Goal: Task Accomplishment & Management: Manage account settings

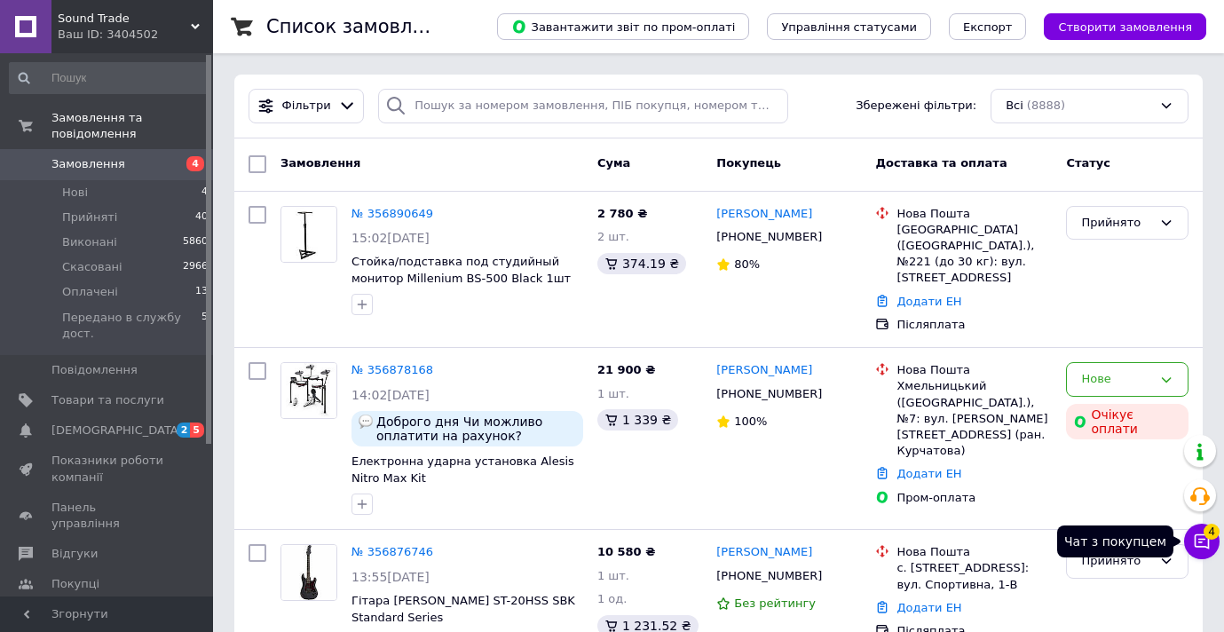
click at [1198, 540] on icon at bounding box center [1202, 542] width 18 height 18
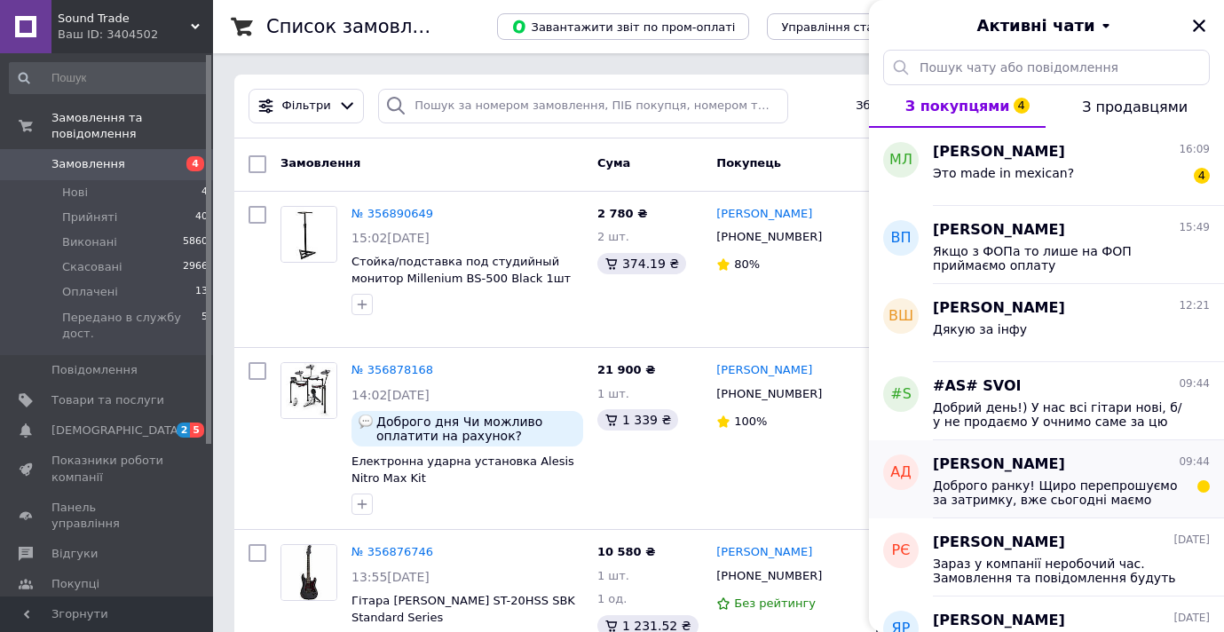
click at [1061, 482] on span "Доброго ранку! Щиро перепрошуємо за затримку, вже сьогодні маємо отримати поста…" at bounding box center [1059, 493] width 252 height 28
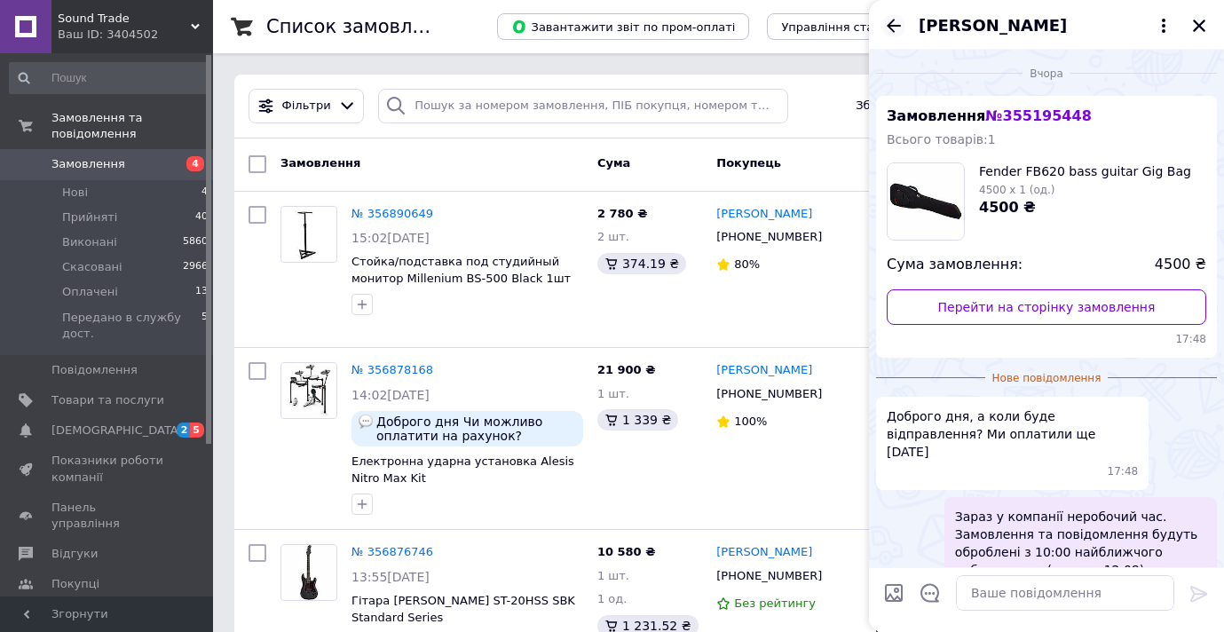
click at [884, 34] on icon "Назад" at bounding box center [893, 25] width 21 height 21
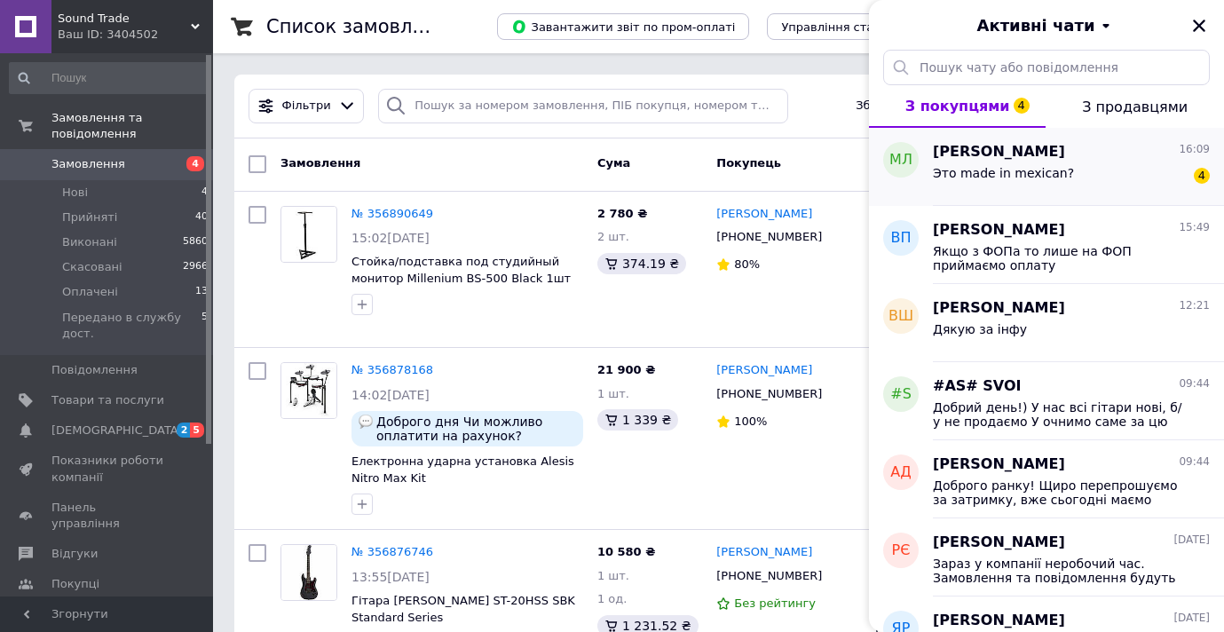
click at [996, 172] on span "Это made in mexican?" at bounding box center [1003, 173] width 141 height 14
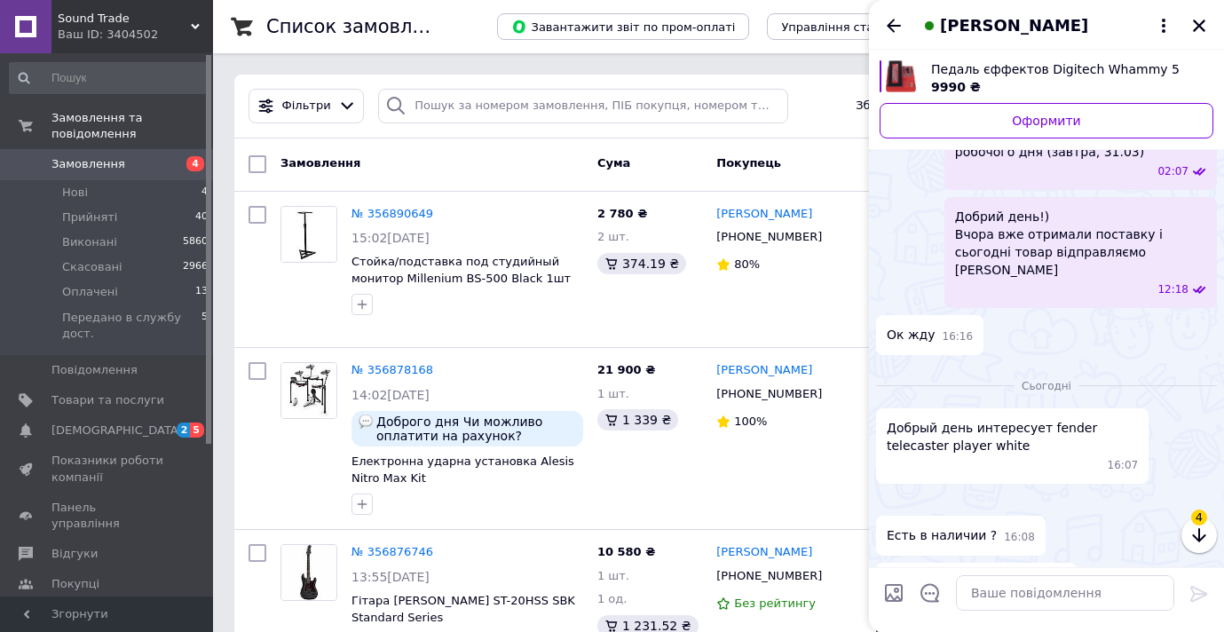
scroll to position [1309, 0]
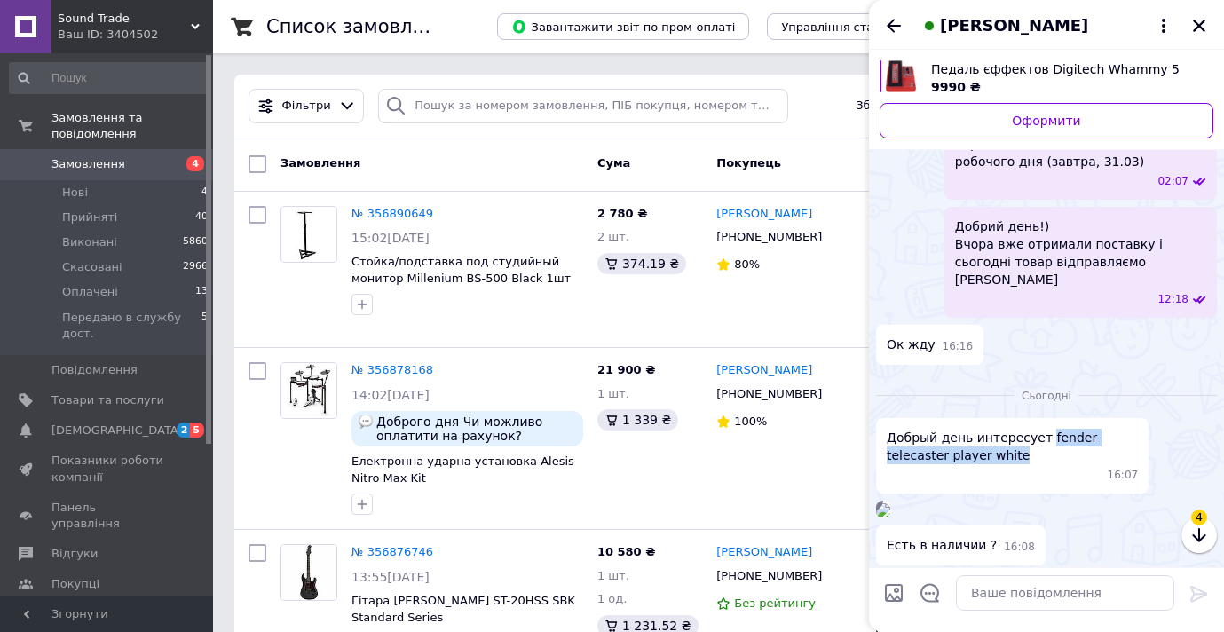
drag, startPoint x: 1016, startPoint y: 330, endPoint x: 1041, endPoint y: 314, distance: 30.3
click at [1041, 429] on span "Добрый день интересует fender telecaster player white" at bounding box center [1012, 447] width 251 height 36
copy span "fender telecaster player white"
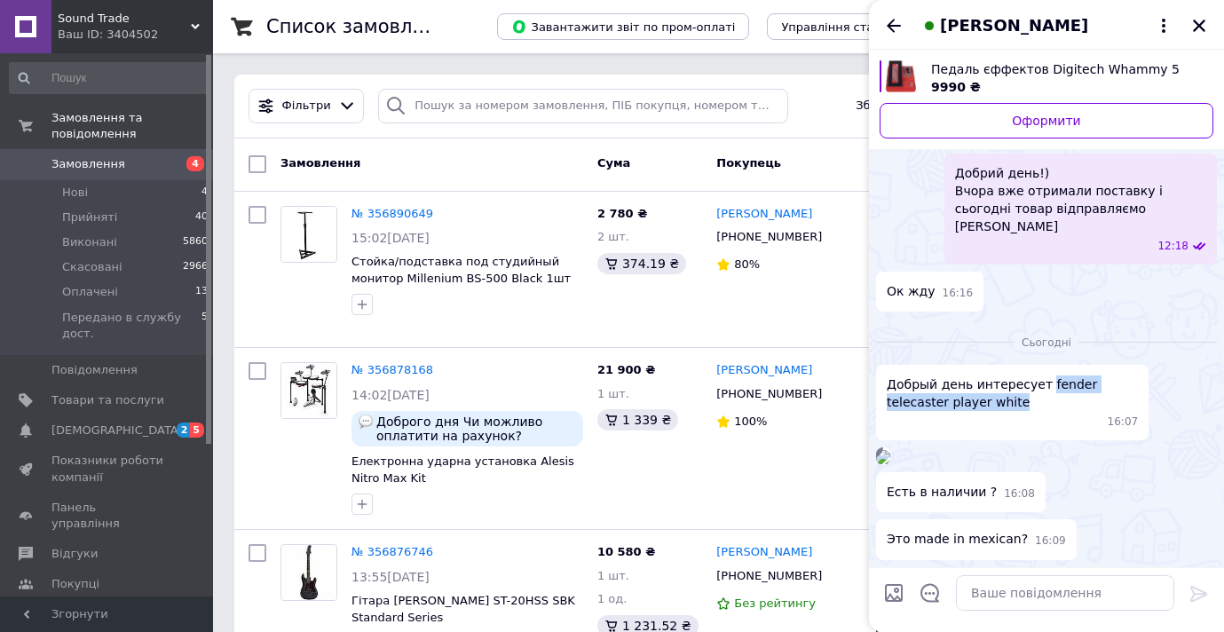
scroll to position [1483, 0]
click at [890, 450] on img at bounding box center [883, 457] width 14 height 14
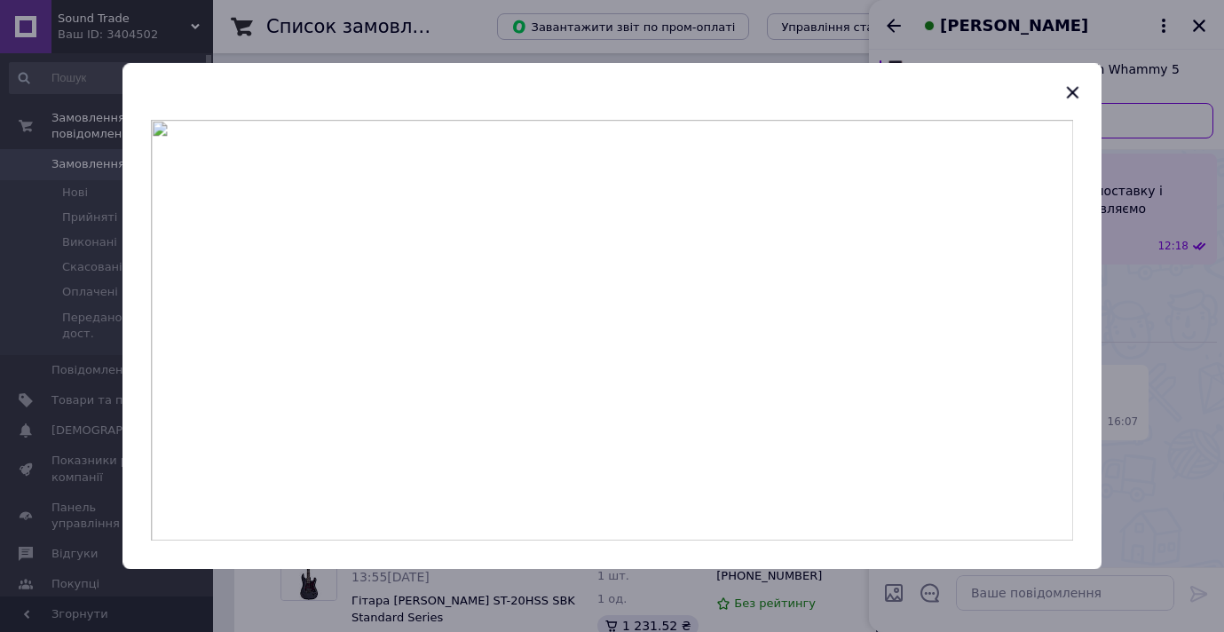
click at [1143, 297] on div at bounding box center [612, 316] width 1224 height 632
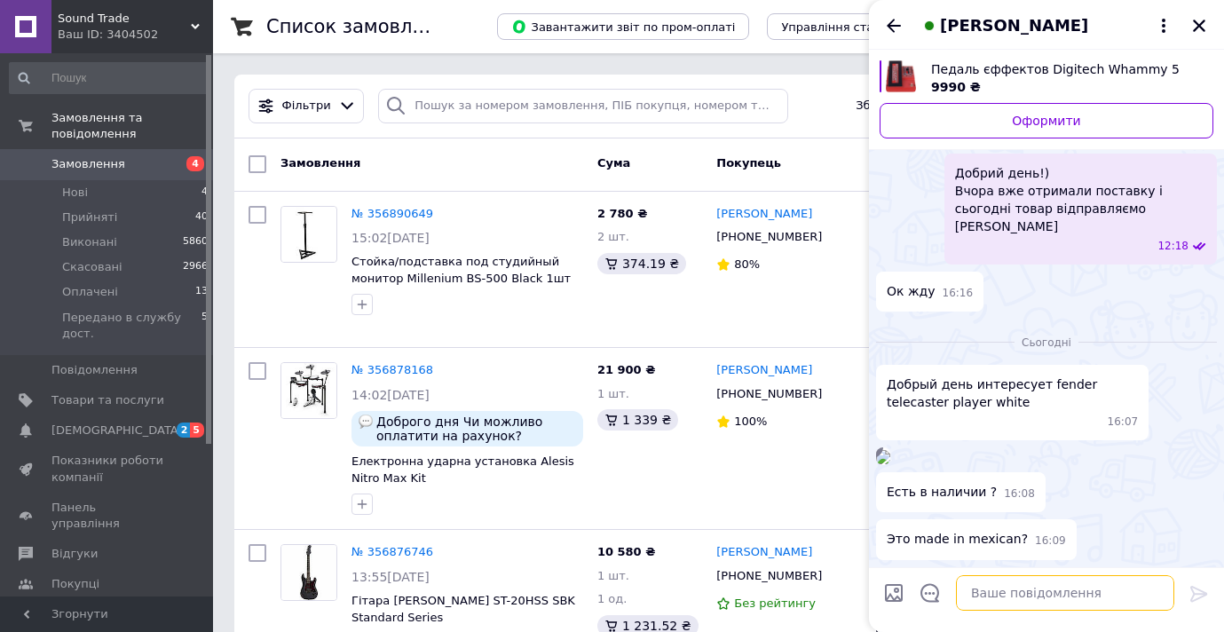
click at [1036, 582] on textarea at bounding box center [1065, 593] width 218 height 36
type textarea "L"
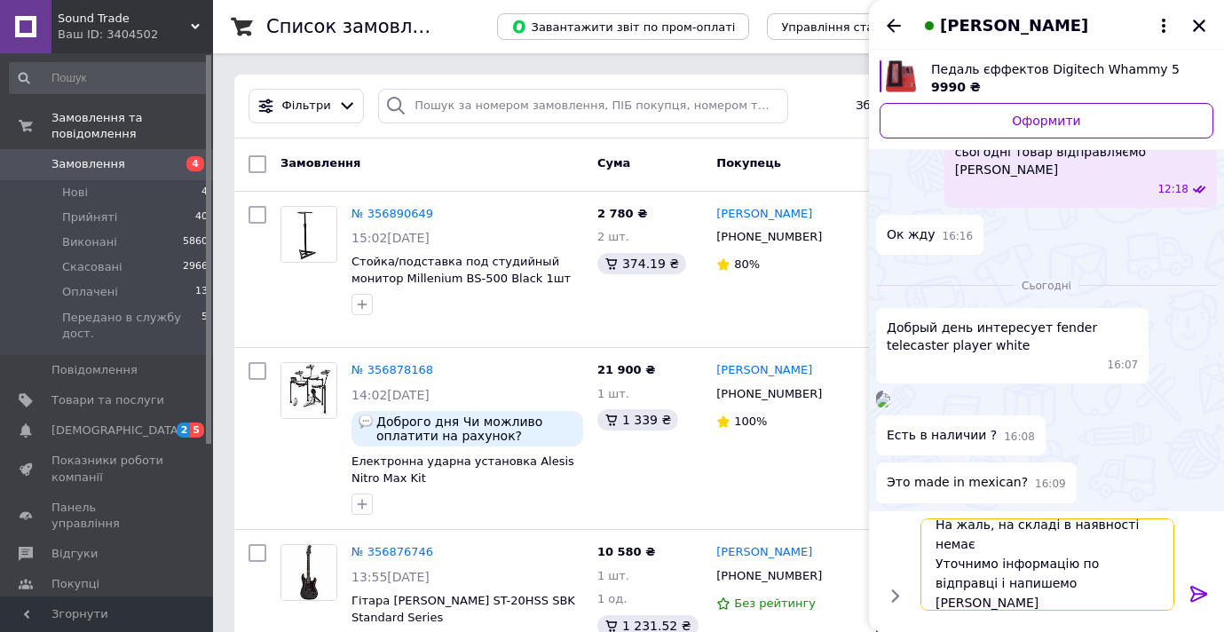
scroll to position [21, 0]
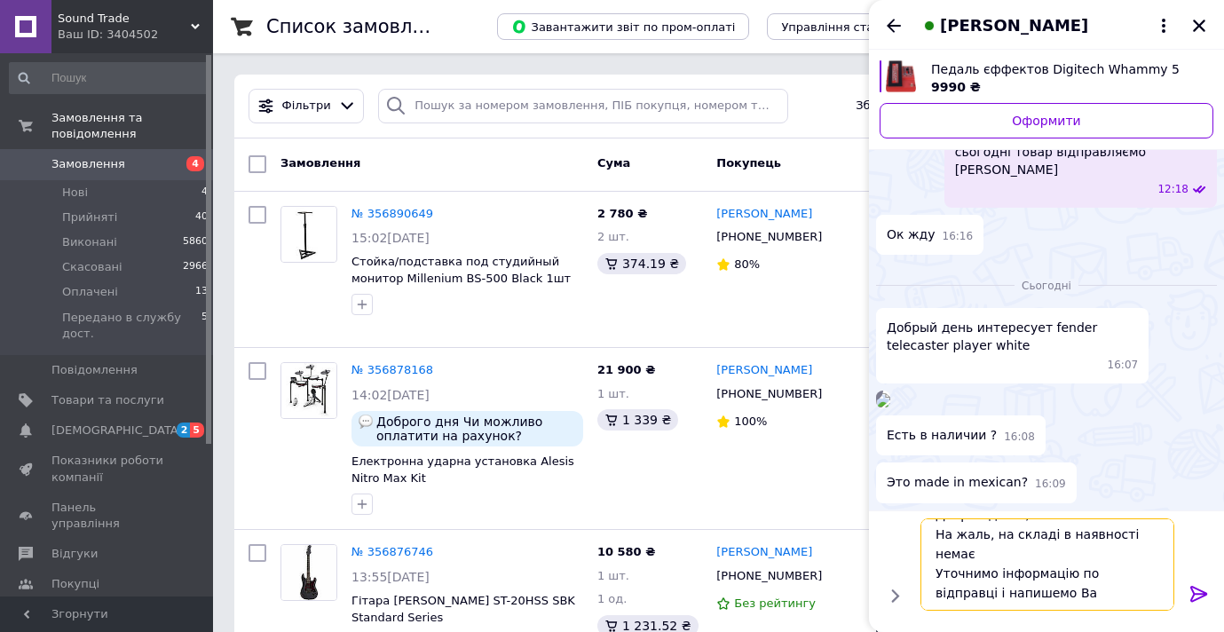
type textarea "Добрий день!) На жаль, на складі в наявності немає Уточнимо інформацію по відпр…"
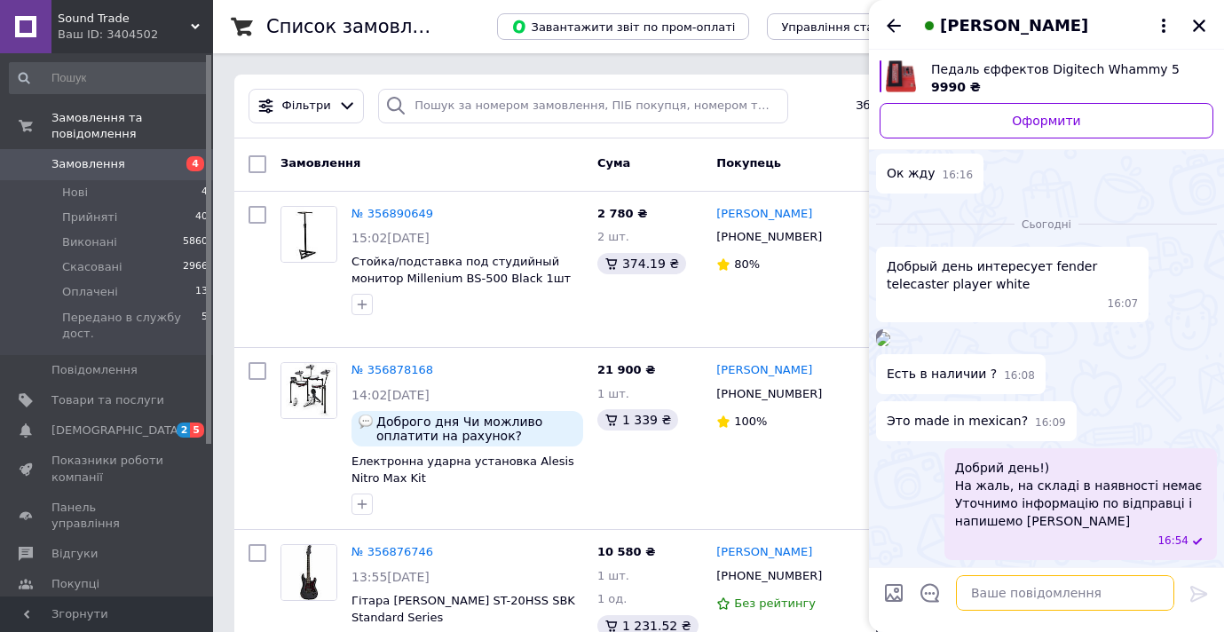
scroll to position [1539, 0]
click at [100, 202] on li "Нові 4" at bounding box center [109, 192] width 218 height 25
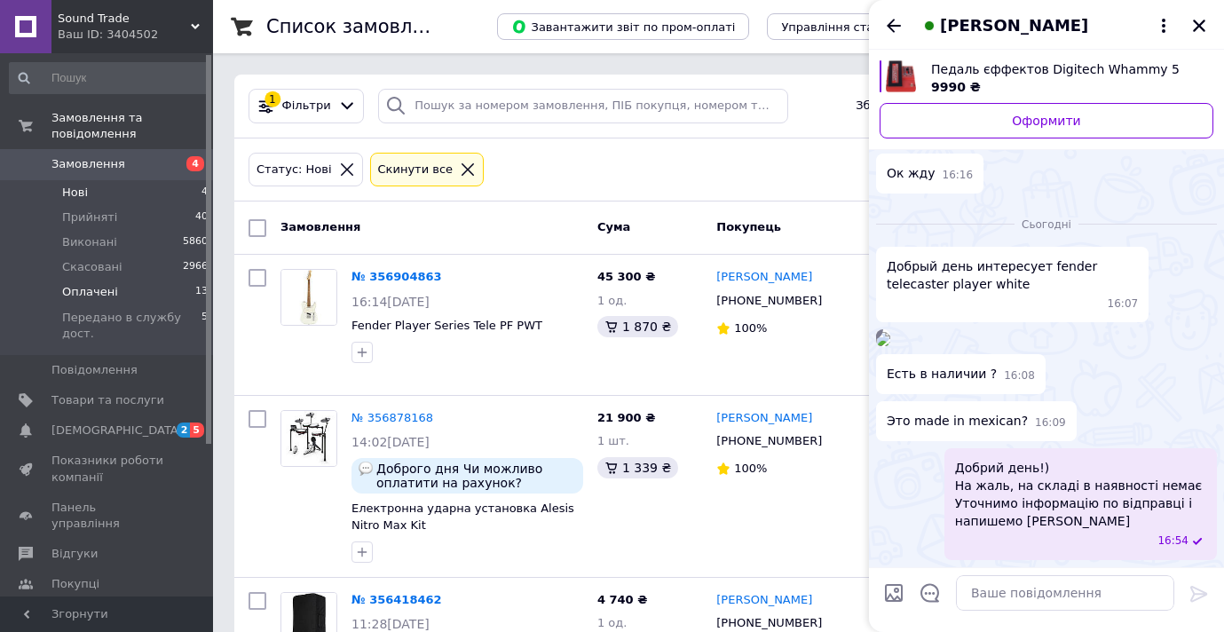
click at [94, 293] on span "Оплачені" at bounding box center [90, 292] width 56 height 16
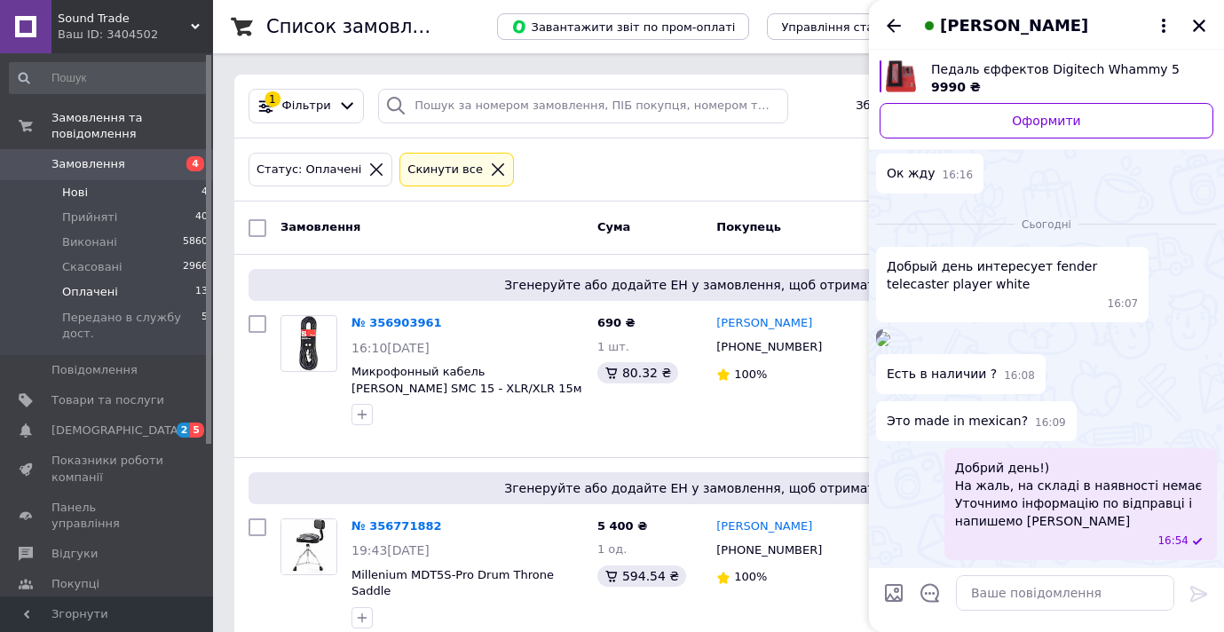
click at [125, 191] on li "Нові 4" at bounding box center [109, 192] width 218 height 25
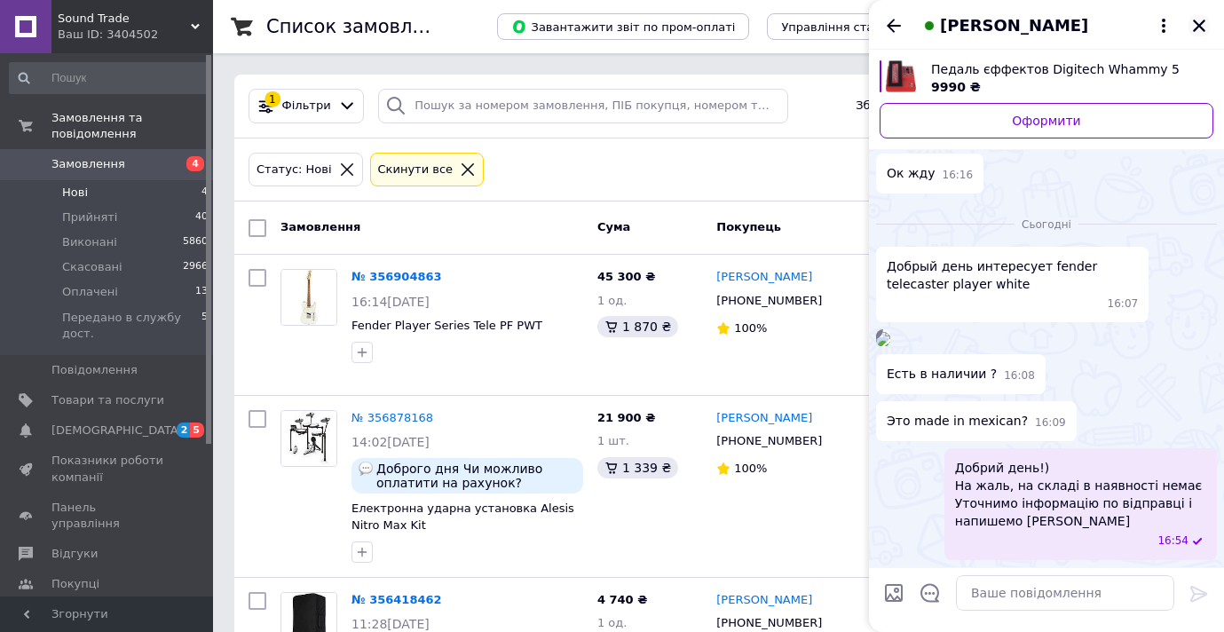
click at [1197, 25] on icon "Закрити" at bounding box center [1199, 26] width 16 height 16
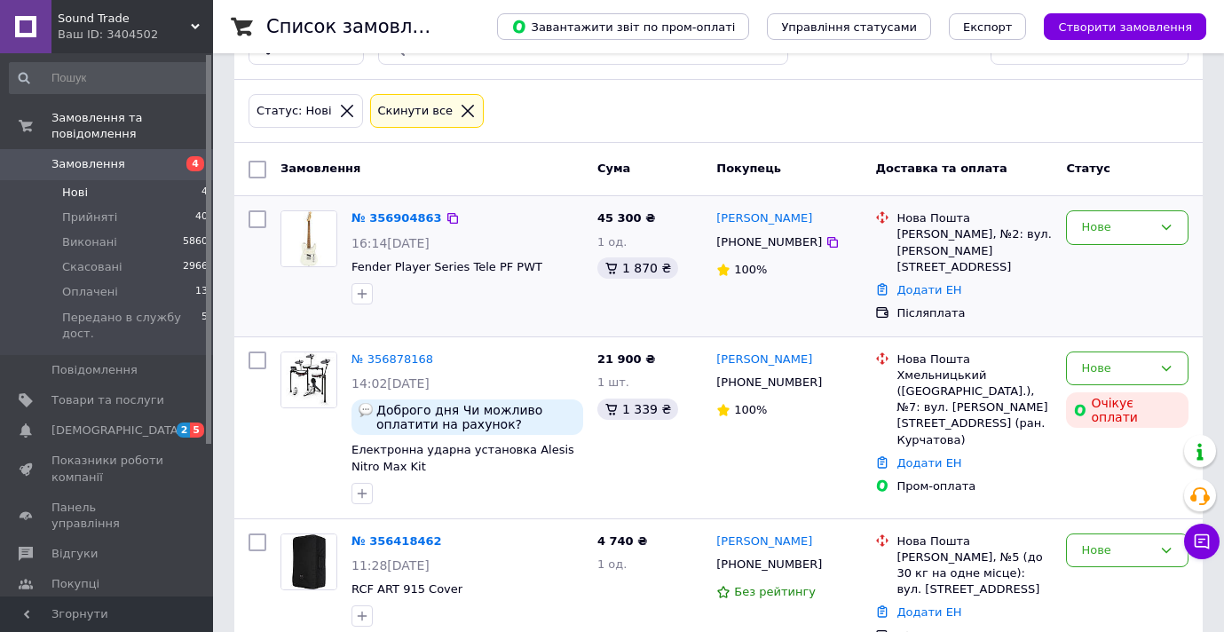
scroll to position [106, 0]
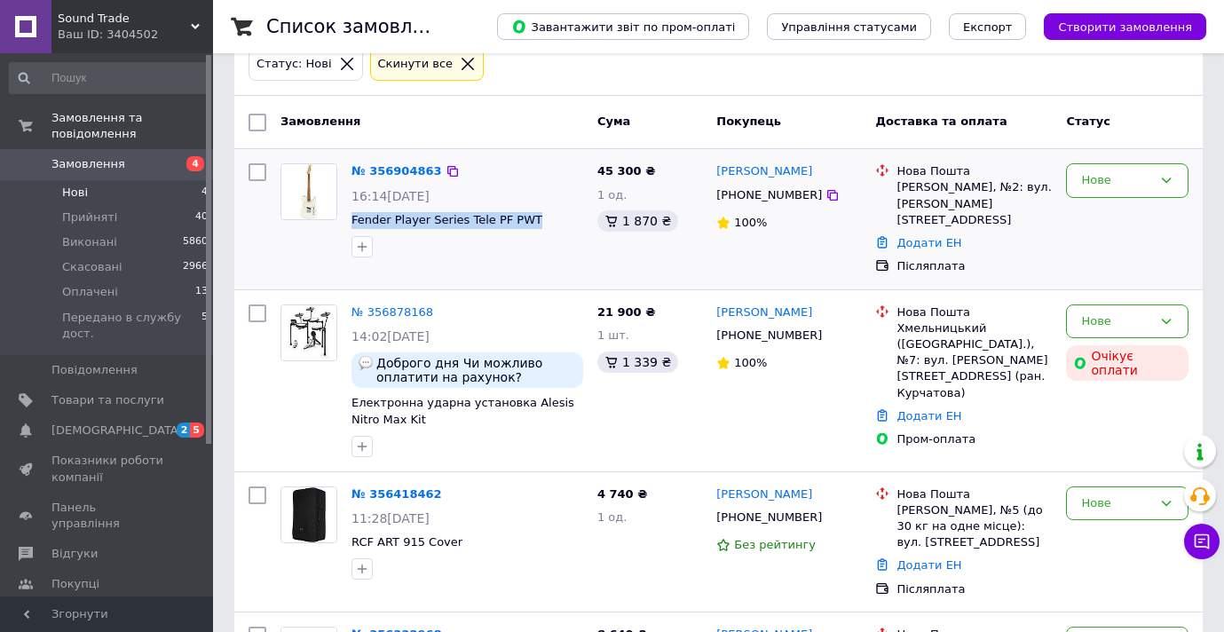
drag, startPoint x: 541, startPoint y: 223, endPoint x: 350, endPoint y: 220, distance: 190.9
click at [350, 220] on div "№ 356904863 16:14[DATE] Fender Player Series Tele PF PWT" at bounding box center [467, 209] width 246 height 107
copy span "Fender Player Series Tele PF PWT"
click at [108, 289] on span "Оплачені" at bounding box center [90, 292] width 56 height 16
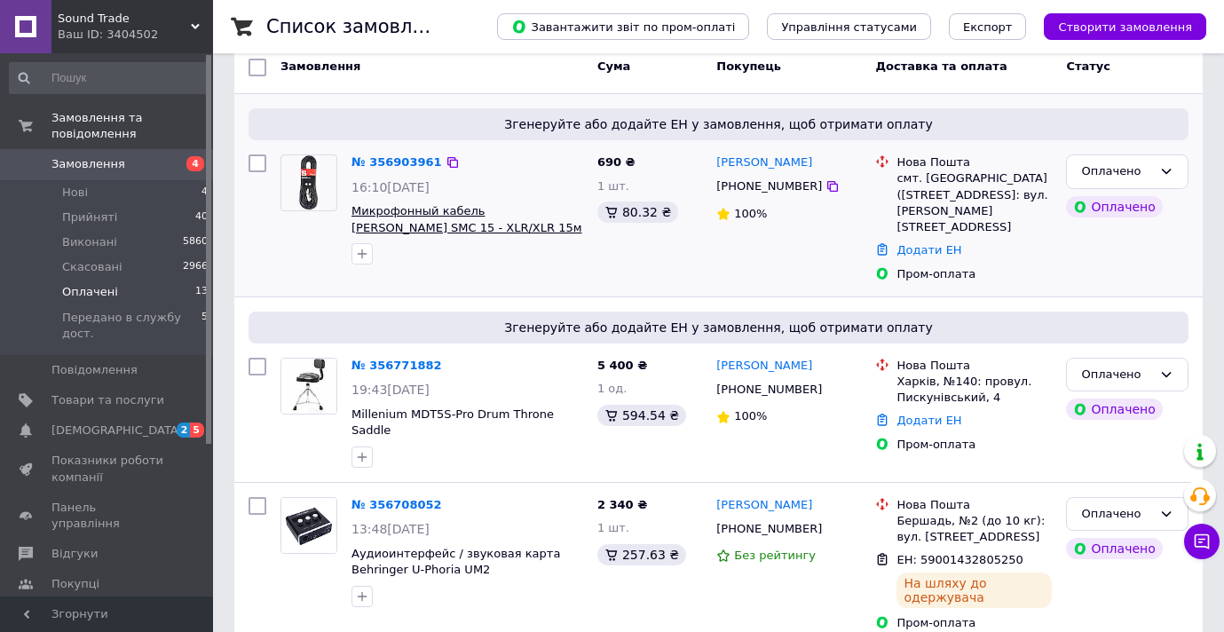
scroll to position [165, 0]
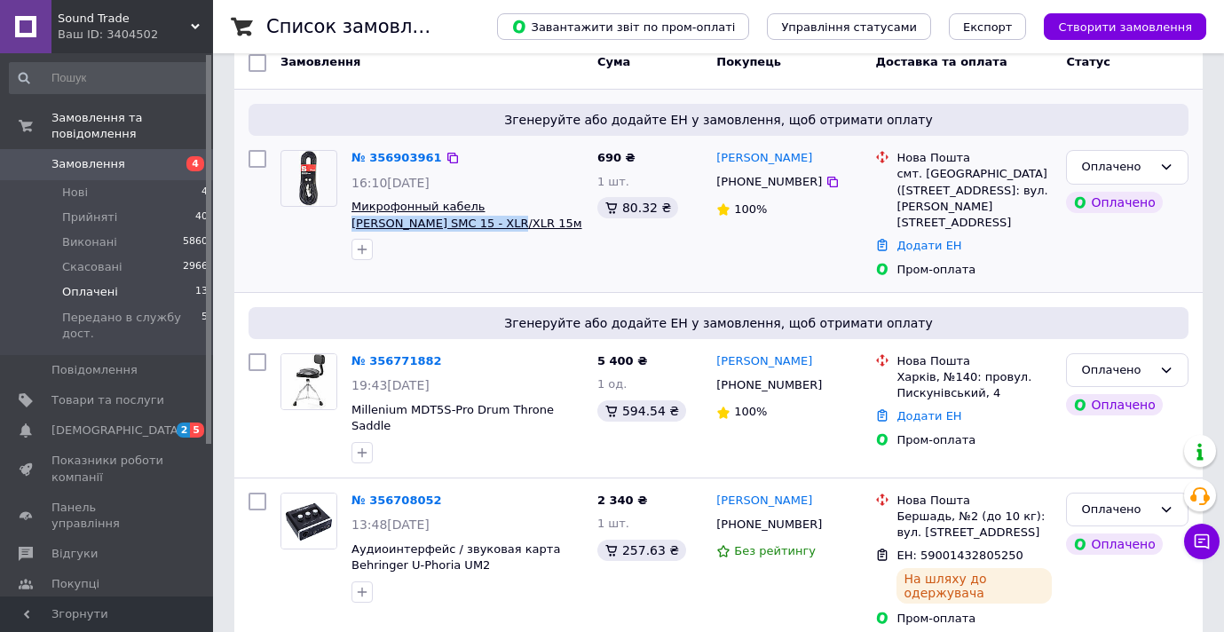
drag, startPoint x: 425, startPoint y: 224, endPoint x: 479, endPoint y: 206, distance: 57.0
click at [479, 206] on span "Микрофонный кабель [PERSON_NAME] SMC 15 - XLR/XLR 15м" at bounding box center [468, 215] width 232 height 33
copy span "[PERSON_NAME] SMC 15 - XLR/XLR 15м"
click at [827, 179] on icon at bounding box center [832, 182] width 11 height 11
click at [910, 239] on link "Додати ЕН" at bounding box center [929, 245] width 65 height 13
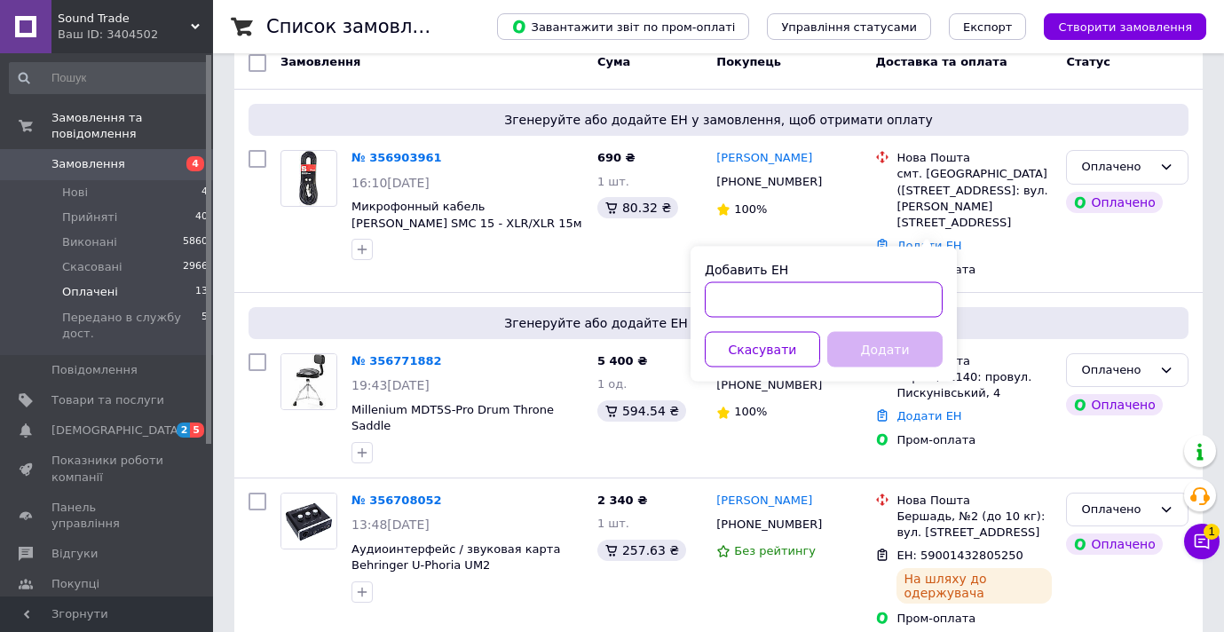
click at [858, 292] on input "Добавить ЕН" at bounding box center [824, 300] width 238 height 36
paste input "20451225283976"
type input "20451225283976"
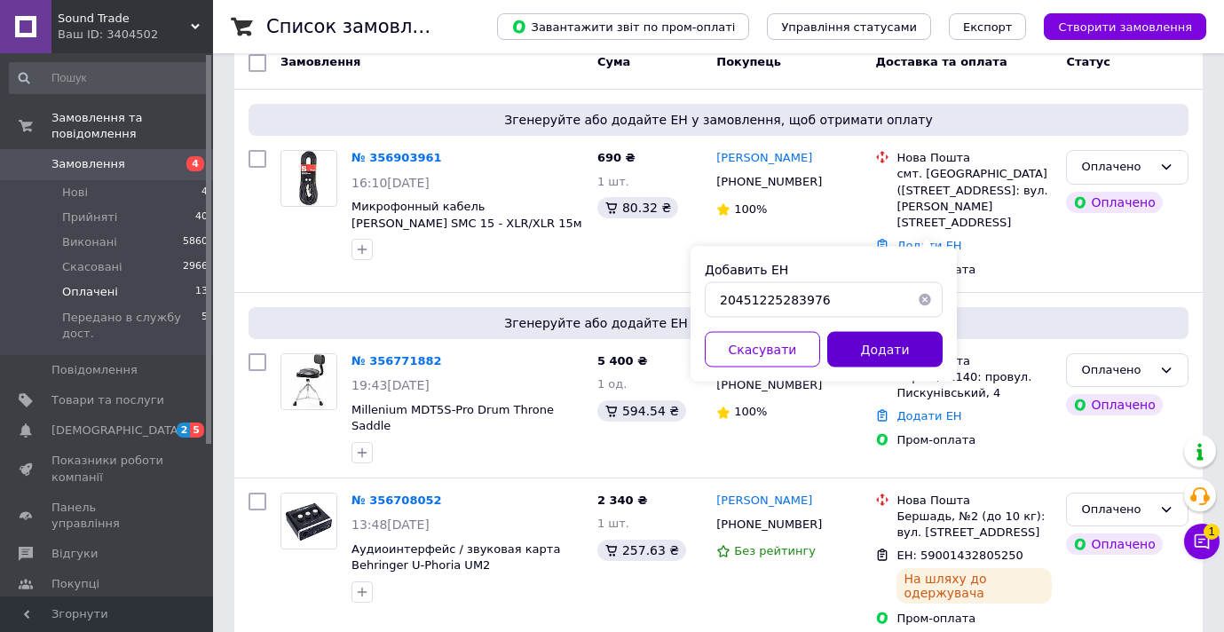
click at [861, 348] on button "Додати" at bounding box center [884, 350] width 115 height 36
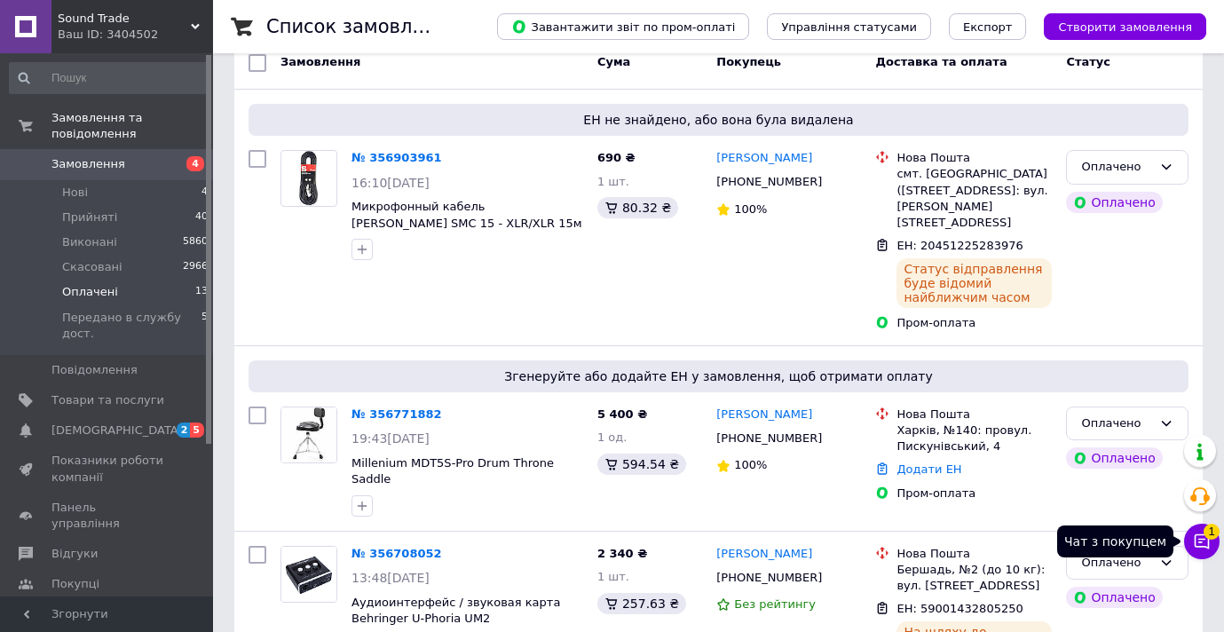
click at [1199, 543] on icon at bounding box center [1202, 542] width 18 height 18
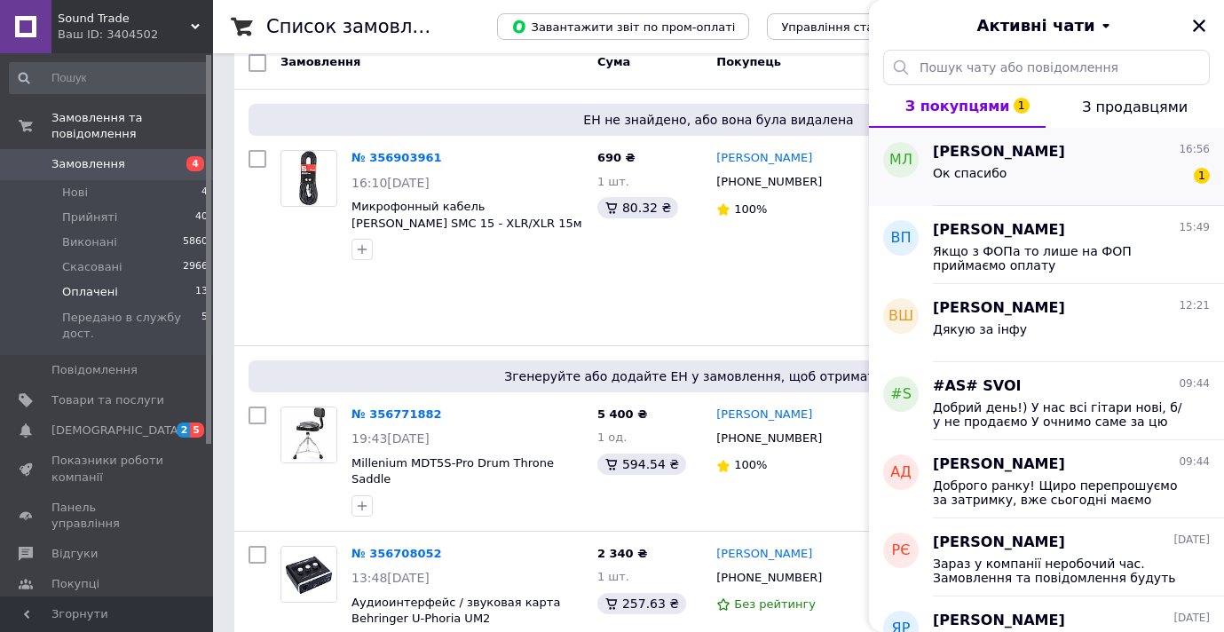
click at [988, 171] on span "Ок спасибо" at bounding box center [970, 173] width 74 height 14
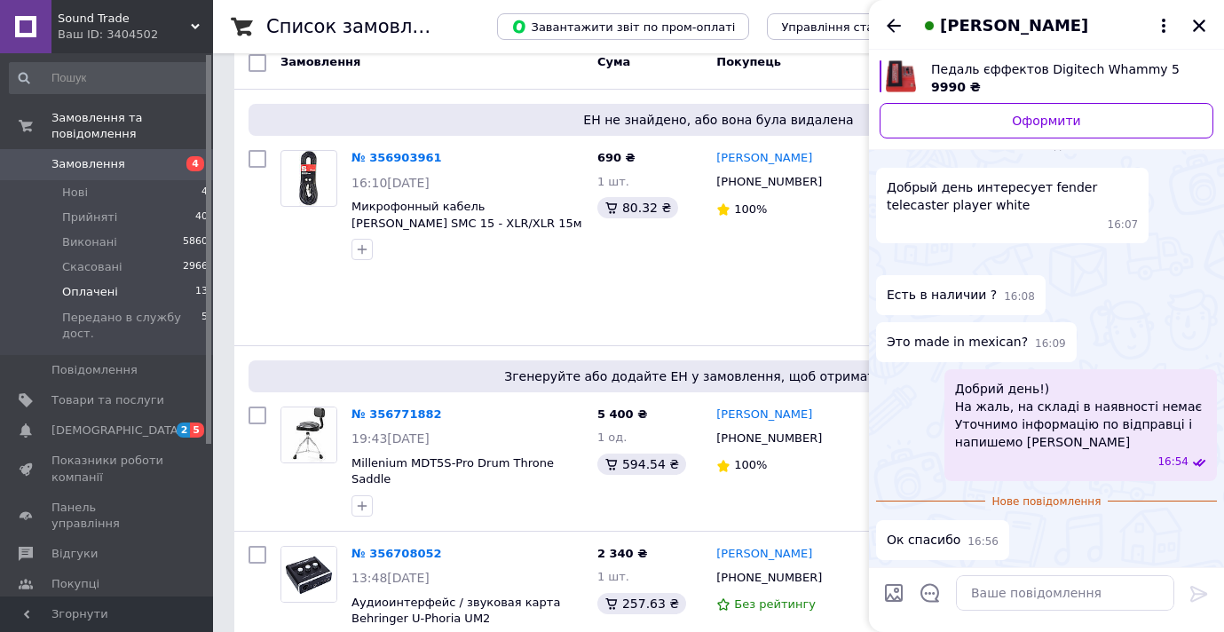
scroll to position [1648, 0]
click at [894, 25] on icon "Назад" at bounding box center [894, 25] width 14 height 13
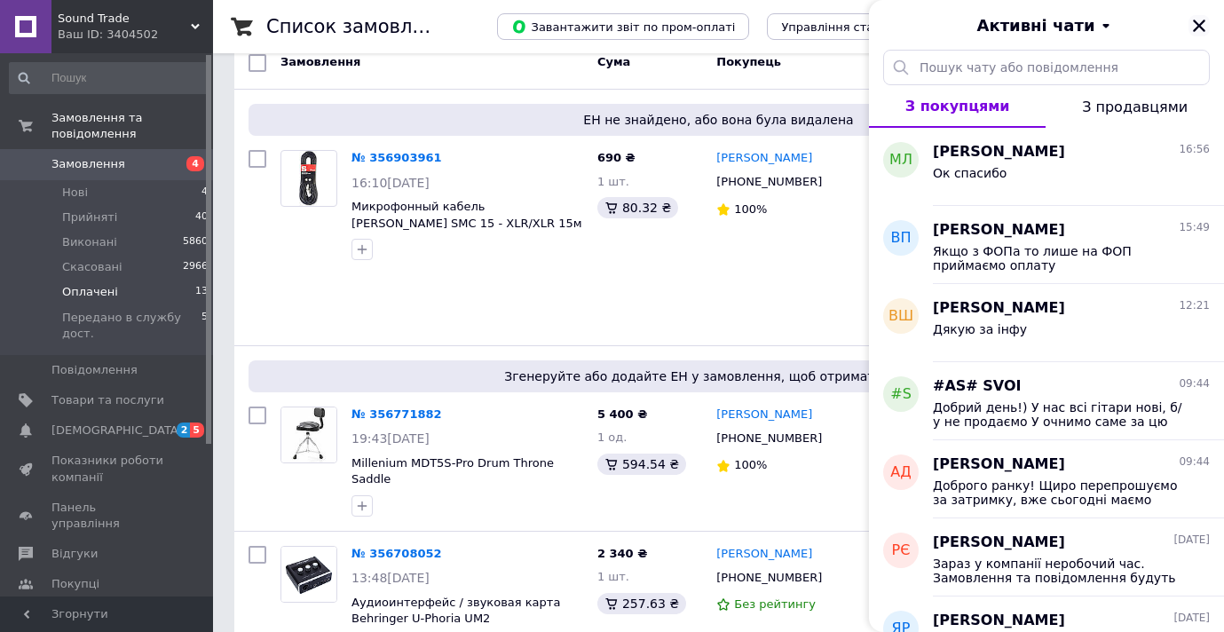
click at [1198, 27] on icon "Закрити" at bounding box center [1199, 26] width 12 height 12
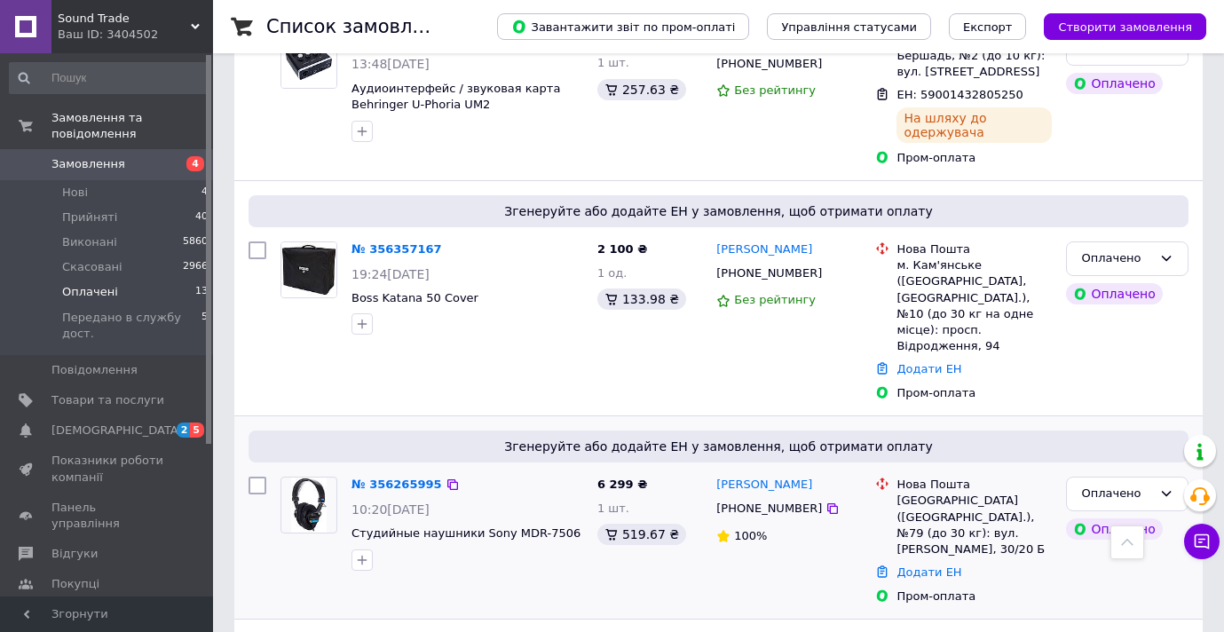
scroll to position [690, 0]
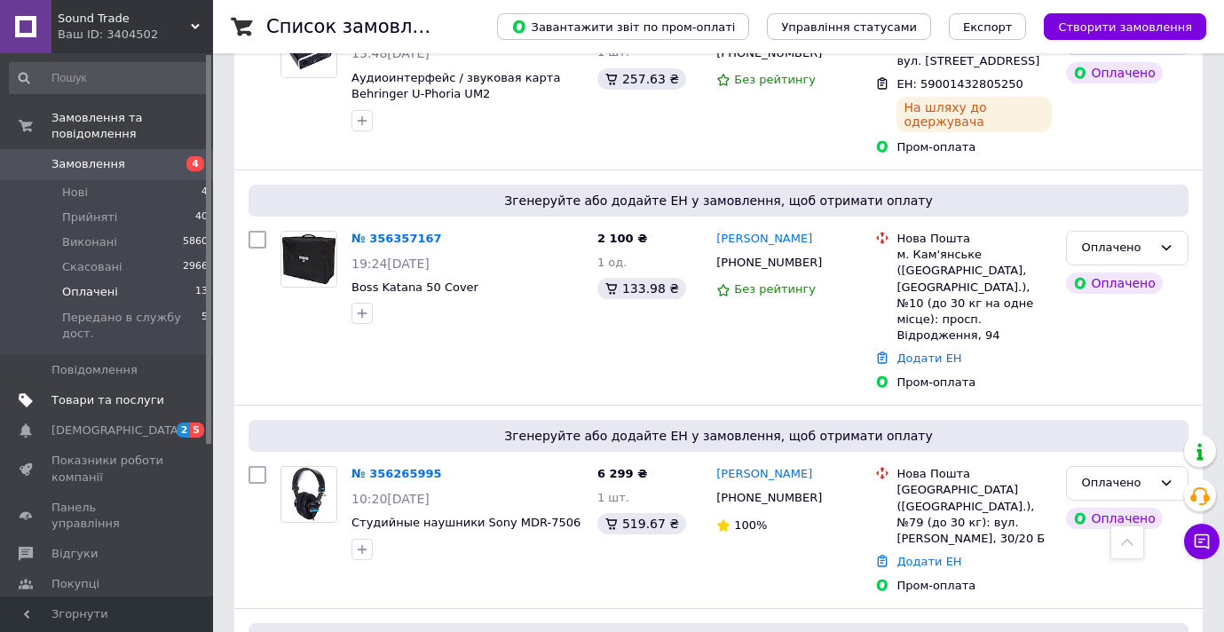
click at [91, 400] on span "Товари та послуги" at bounding box center [107, 400] width 113 height 16
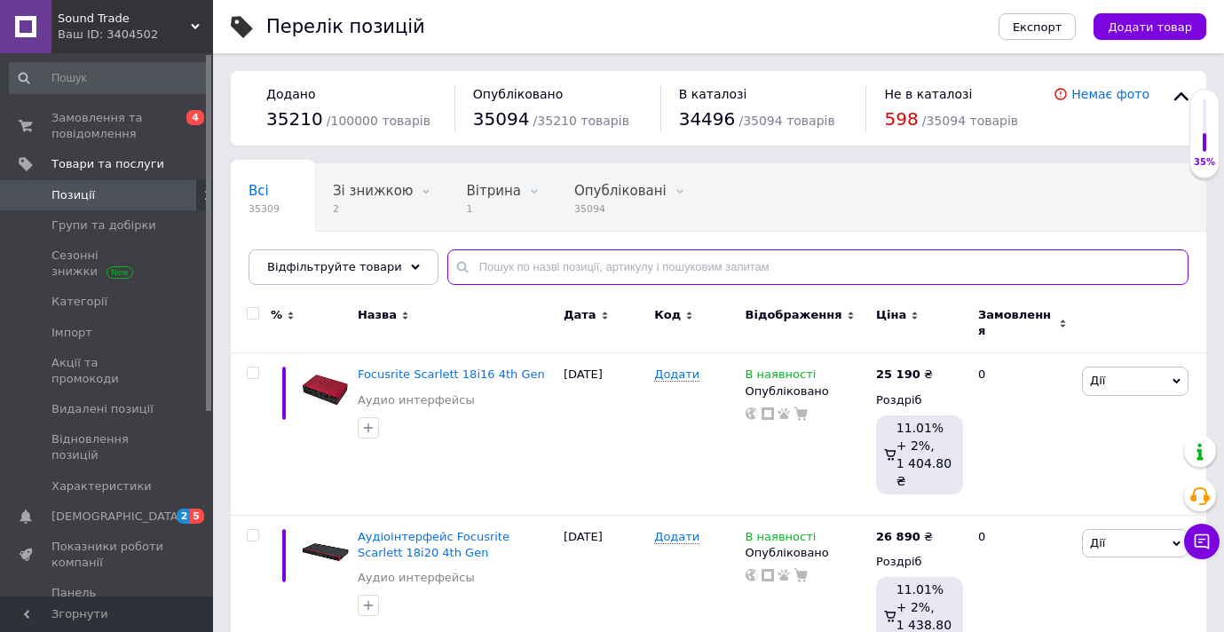
click at [864, 273] on input "text" at bounding box center [817, 267] width 741 height 36
paste input "Native Instruments Traktor Kontrol S2 MK3"
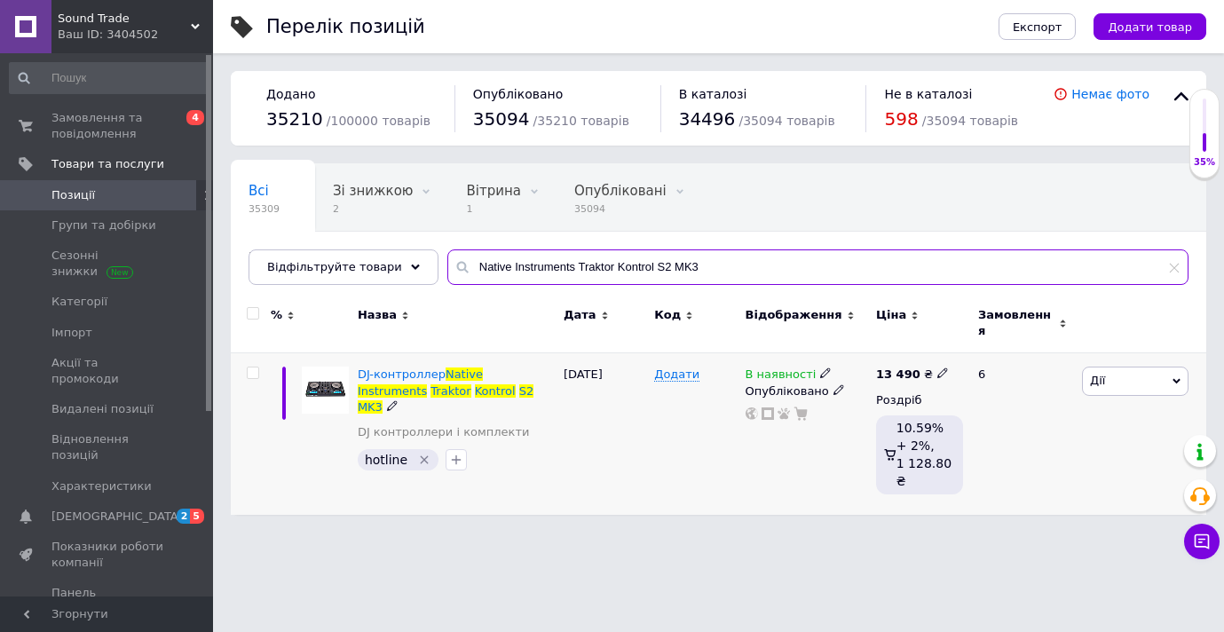
type input "Native Instruments Traktor Kontrol S2 MK3"
click at [938, 368] on icon at bounding box center [943, 373] width 11 height 11
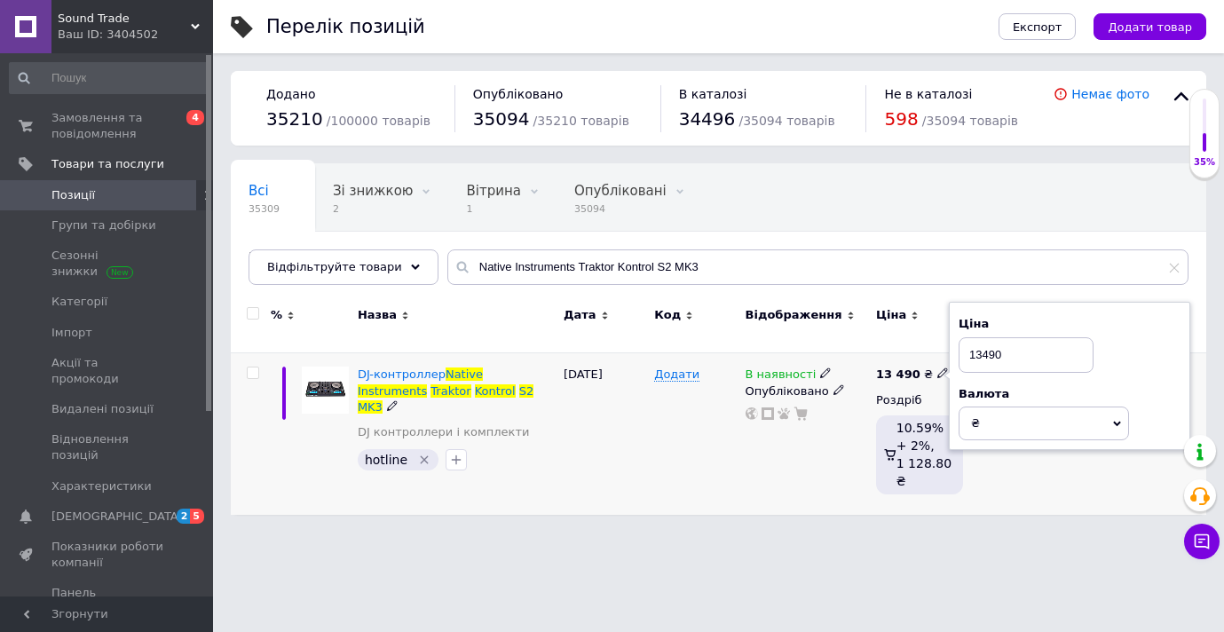
click at [992, 344] on input "13490" at bounding box center [1026, 355] width 135 height 36
type input "13890"
